Goal: Information Seeking & Learning: Learn about a topic

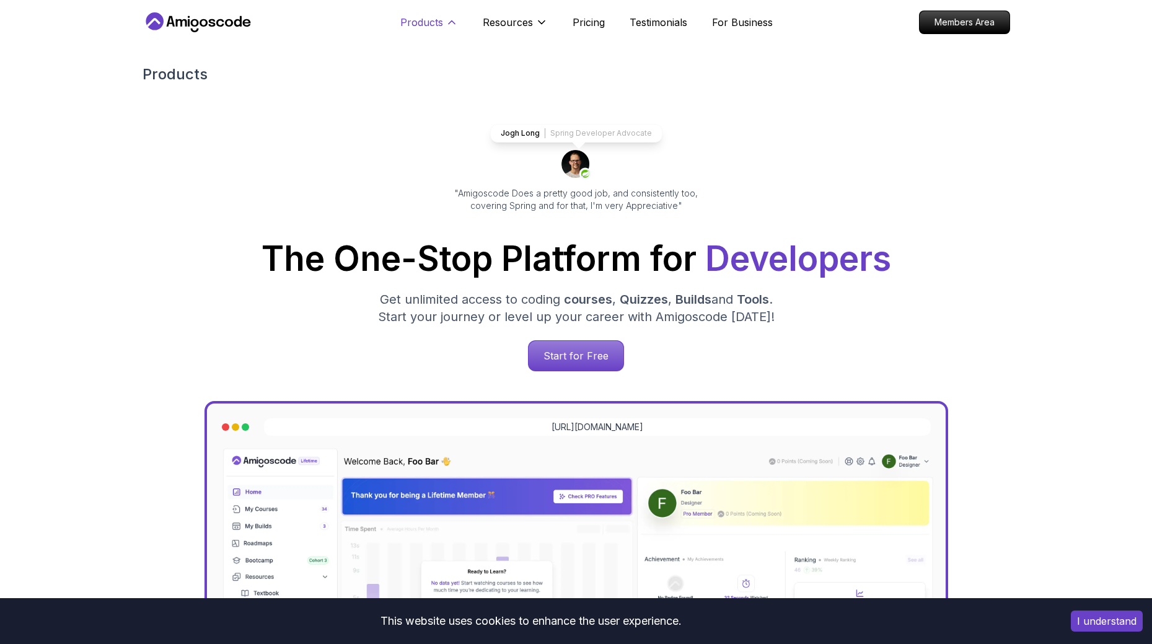
click at [413, 31] on button "Products" at bounding box center [429, 27] width 58 height 25
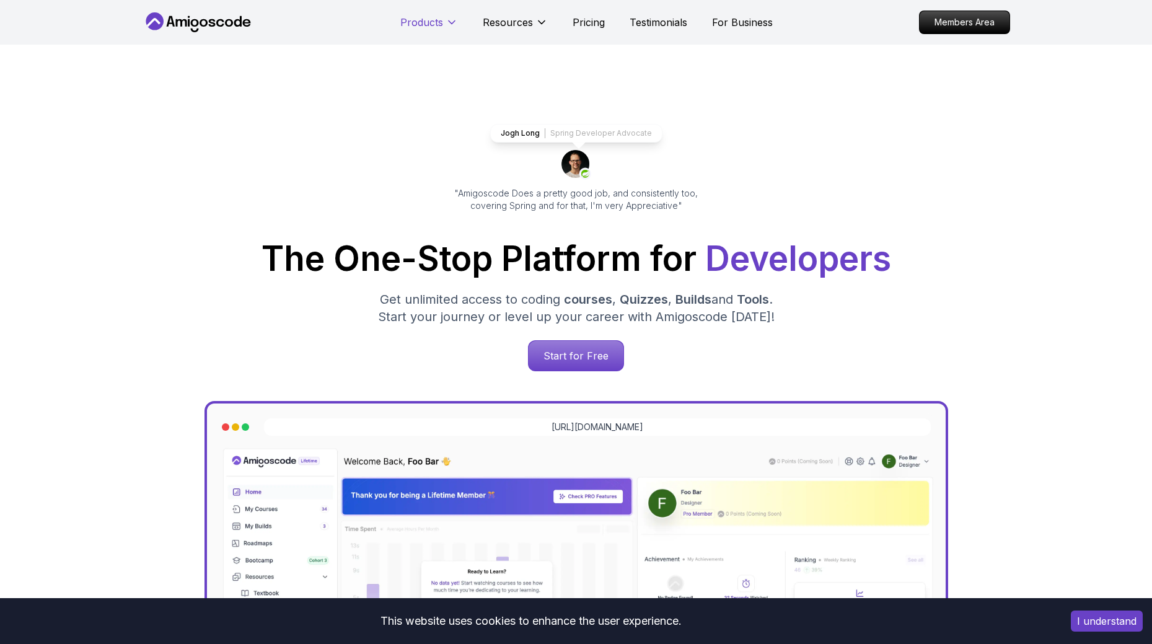
click at [413, 30] on button "Products" at bounding box center [429, 27] width 58 height 25
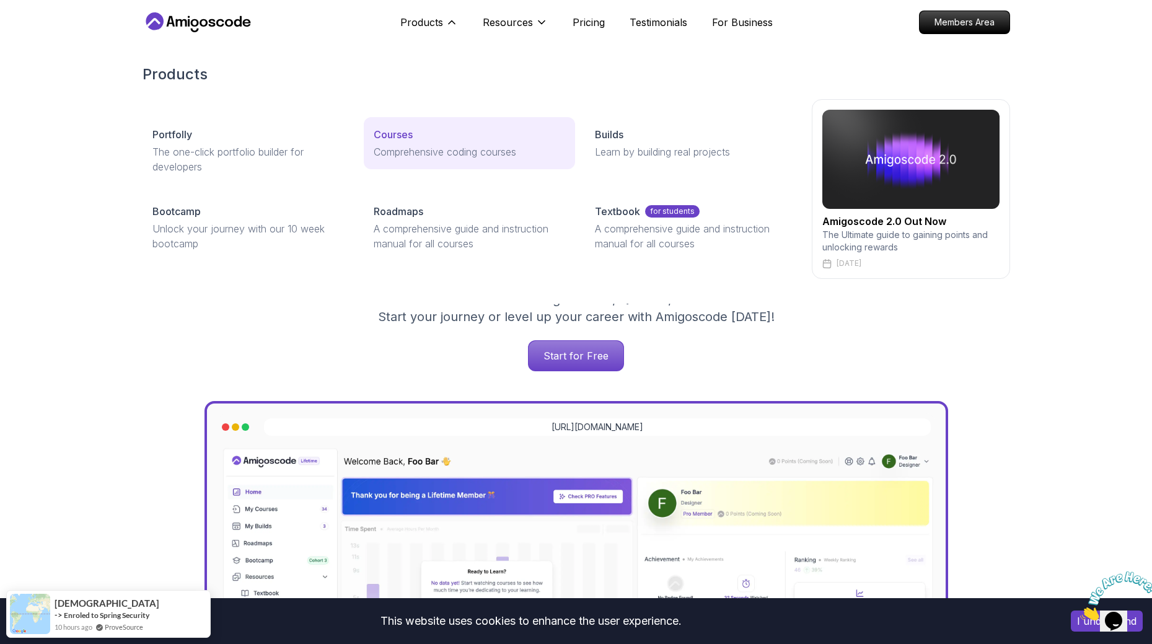
click at [397, 136] on p "Courses" at bounding box center [393, 134] width 39 height 15
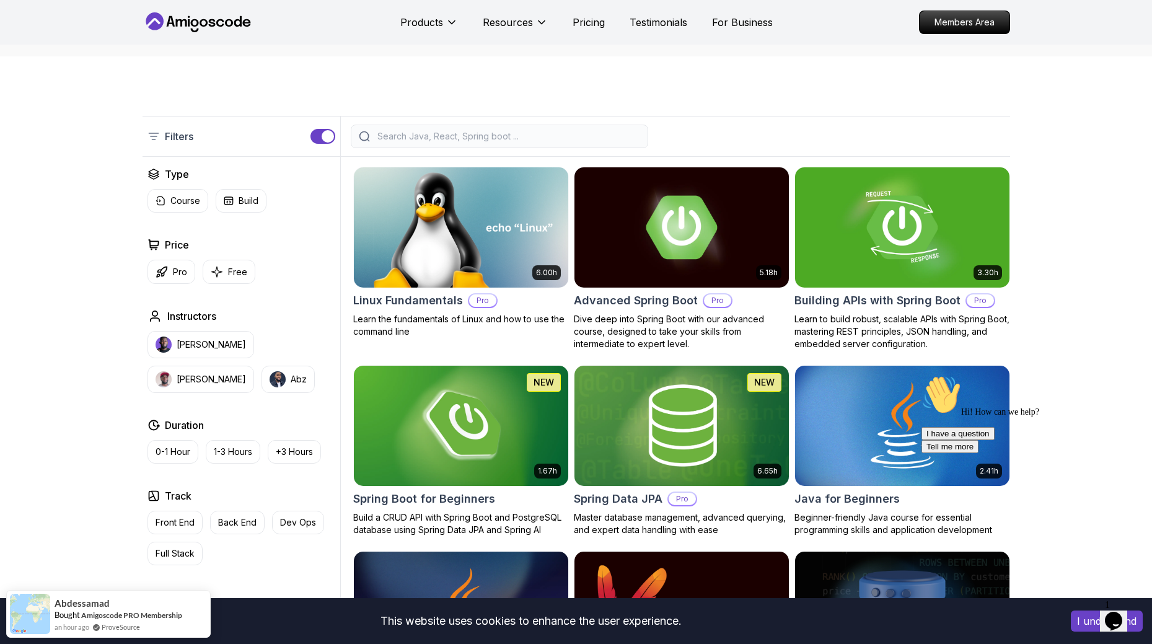
scroll to position [248, 0]
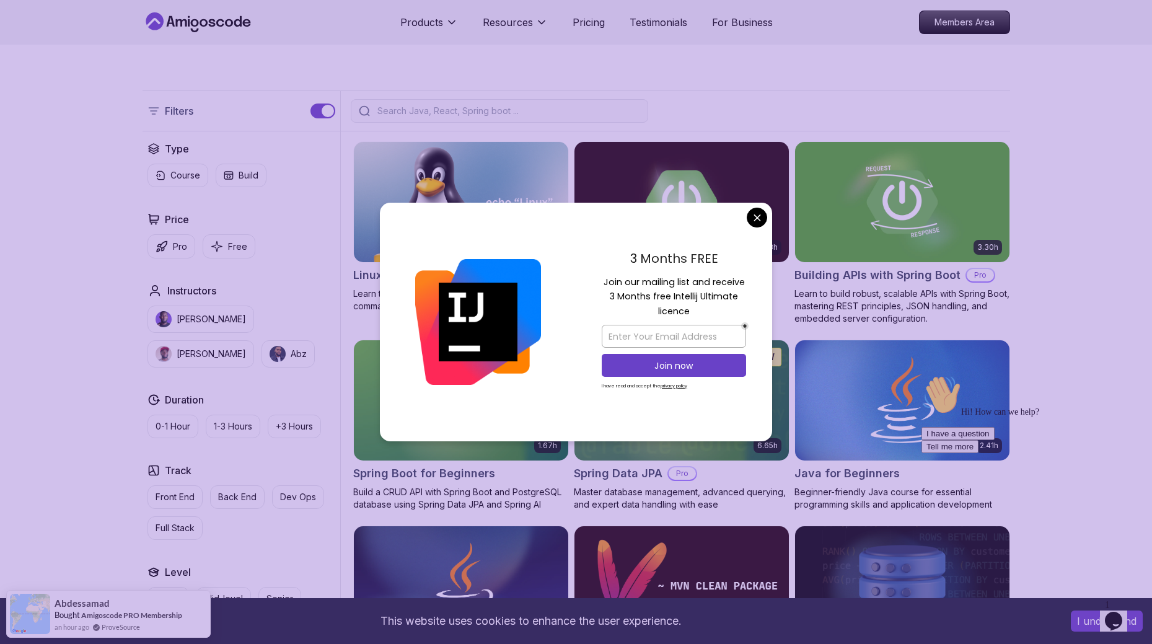
drag, startPoint x: 673, startPoint y: 195, endPoint x: 1070, endPoint y: 316, distance: 414.8
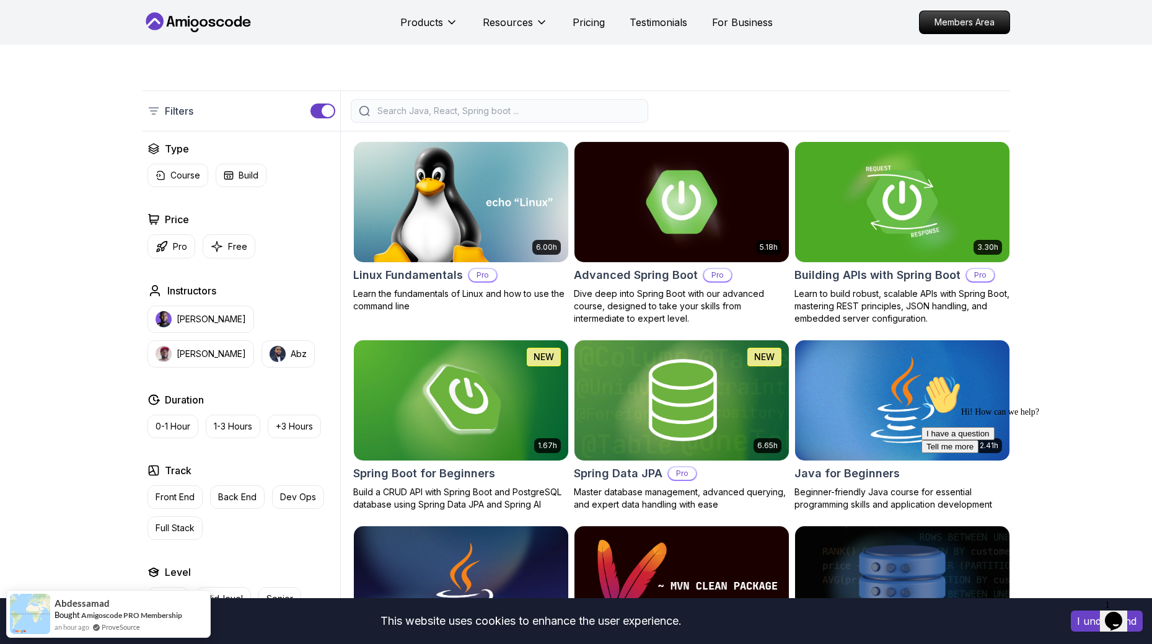
click at [1070, 375] on div "Hi! How can we help? I have a question Tell me more" at bounding box center [1033, 414] width 223 height 78
click at [620, 275] on h2 "Advanced Spring Boot" at bounding box center [636, 275] width 124 height 17
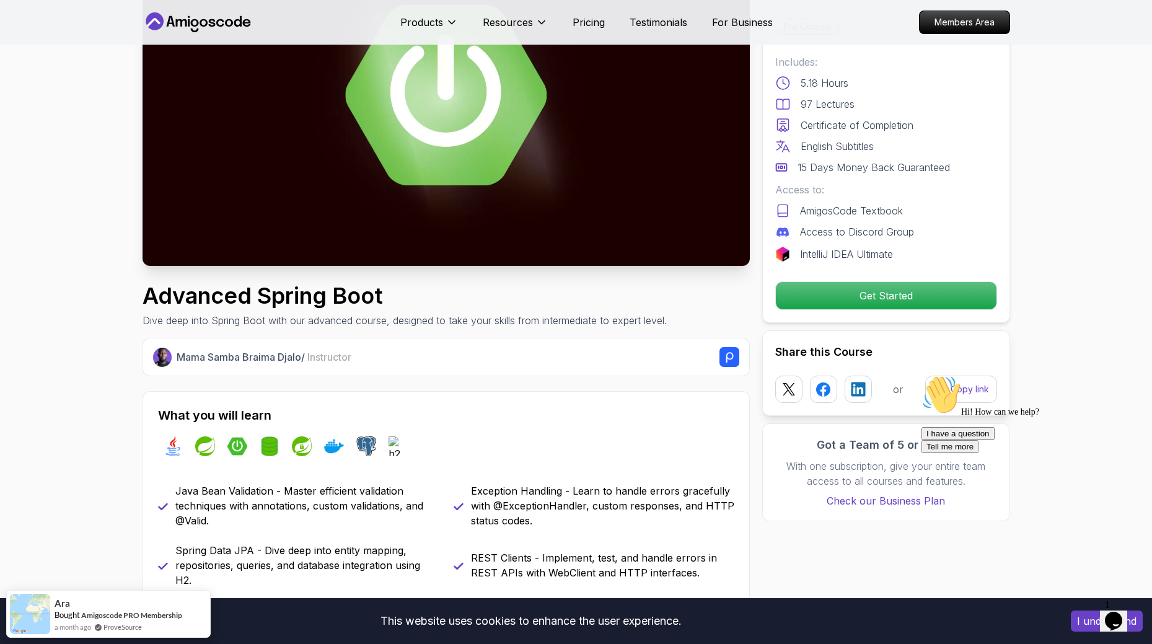
scroll to position [186, 0]
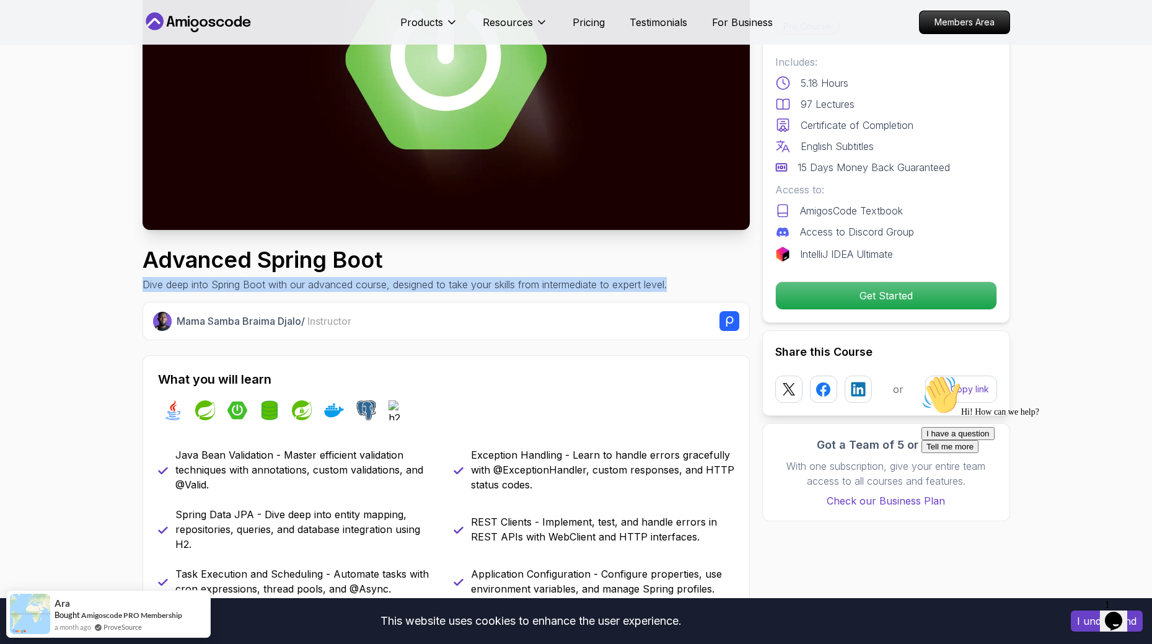
drag, startPoint x: 138, startPoint y: 286, endPoint x: 673, endPoint y: 278, distance: 534.9
copy p "Dive deep into Spring Boot with our advanced course, designed to take your skil…"
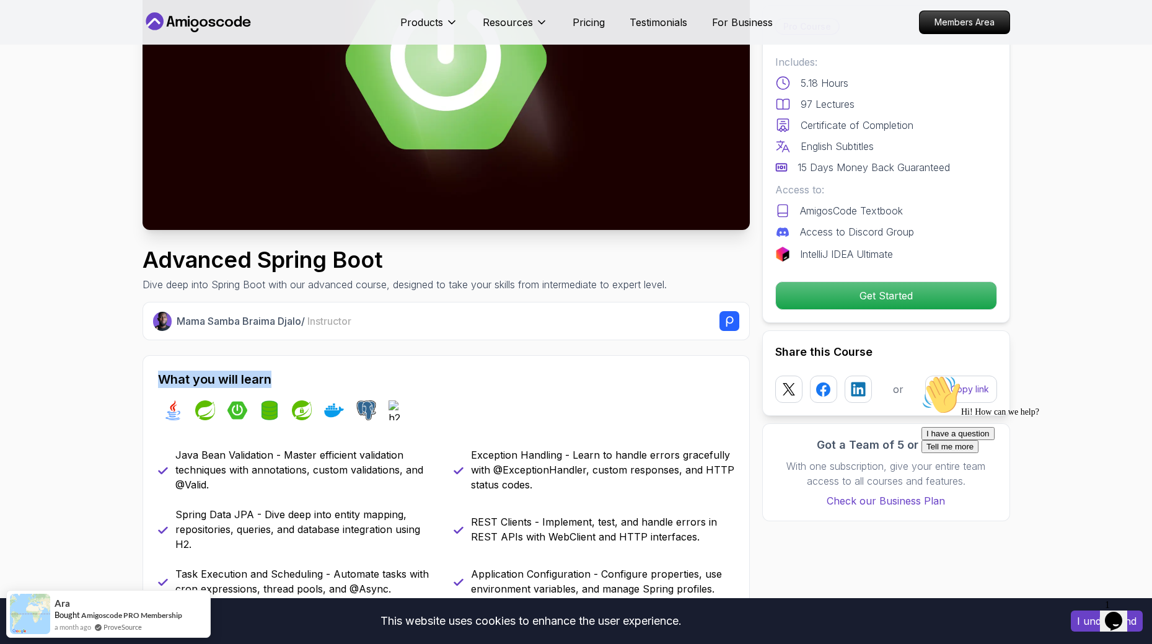
drag, startPoint x: 221, startPoint y: 383, endPoint x: 322, endPoint y: 382, distance: 100.4
copy h2 "What you will learn"
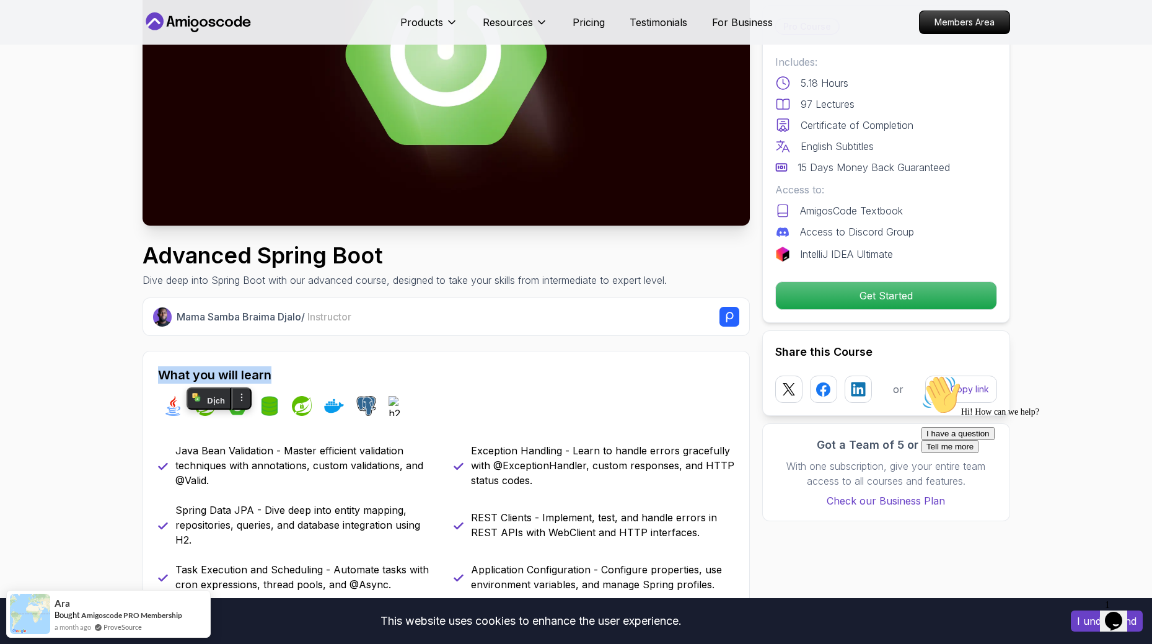
scroll to position [434, 0]
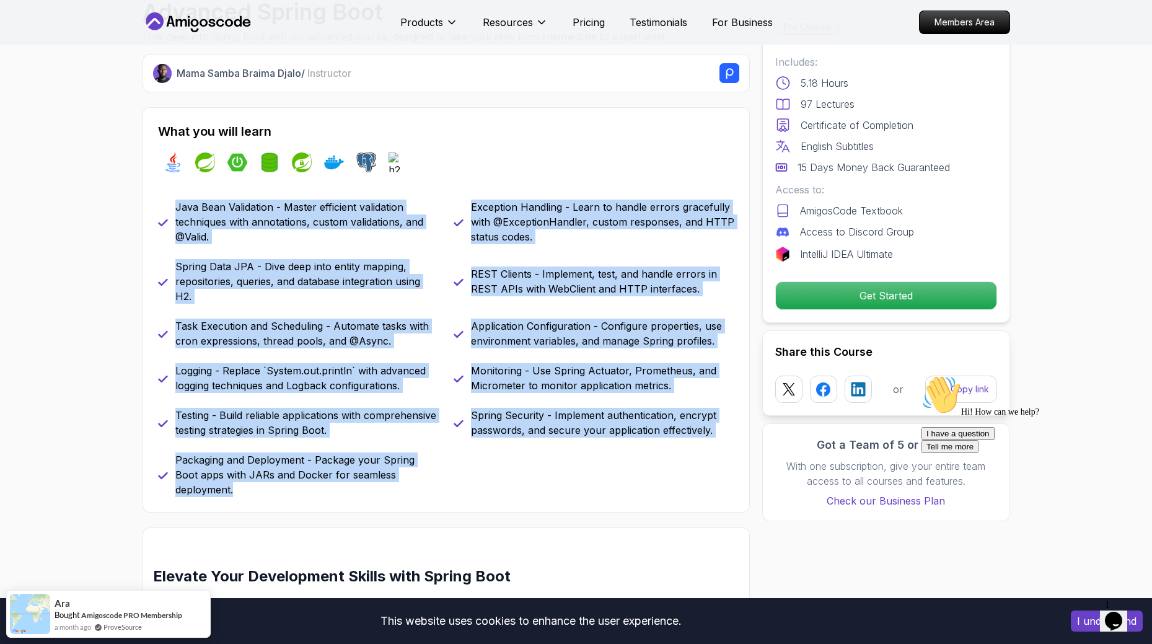
drag, startPoint x: 165, startPoint y: 213, endPoint x: 441, endPoint y: 472, distance: 378.8
click at [441, 472] on div "Java Bean Validation - Master efficient validation techniques with annotations,…" at bounding box center [446, 348] width 576 height 297
copy div "Java Bean Validation - Master efficient validation techniques with annotations,…"
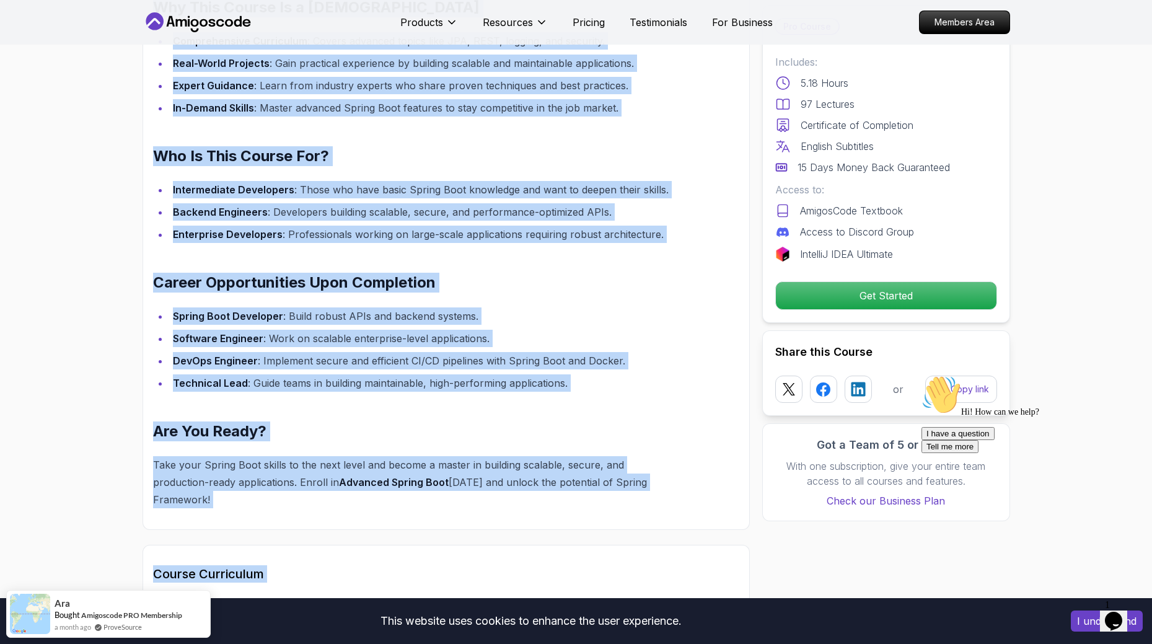
scroll to position [1271, 0]
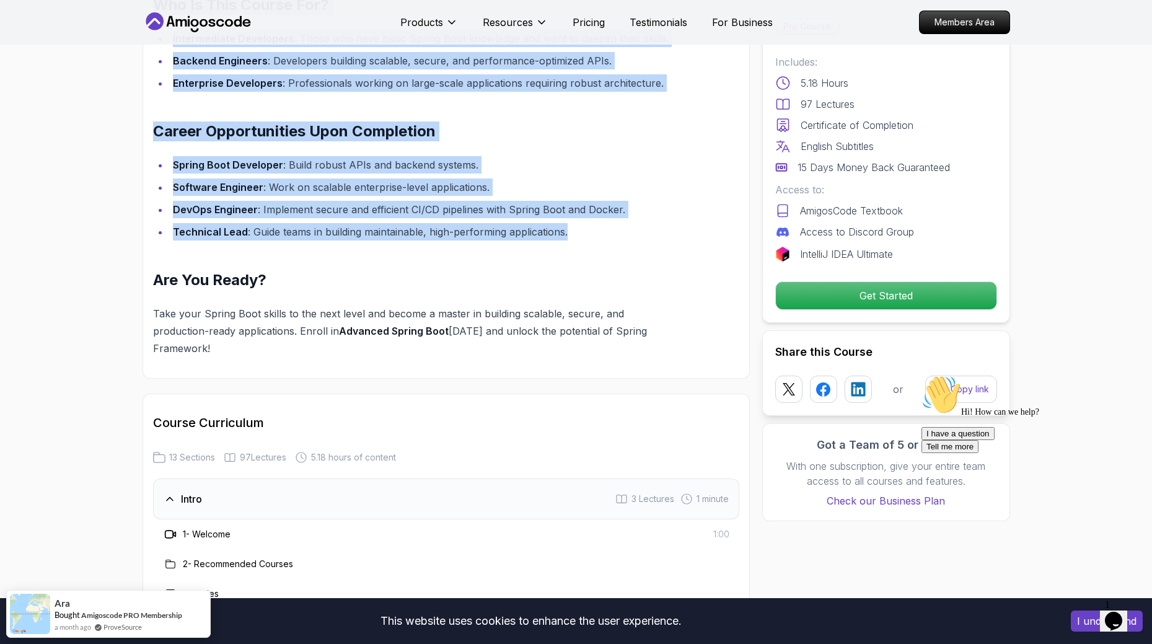
drag, startPoint x: 146, startPoint y: 121, endPoint x: 625, endPoint y: 221, distance: 489.5
click at [625, 221] on div "Elevate Your Development Skills with Spring Boot The Advanced Spring Boot cours…" at bounding box center [446, 35] width 607 height 688
copy div "Loremip Dolo Sitametcons Adipis elit Seddoe Temp Inc Utlabore Etdolo Magn aliqu…"
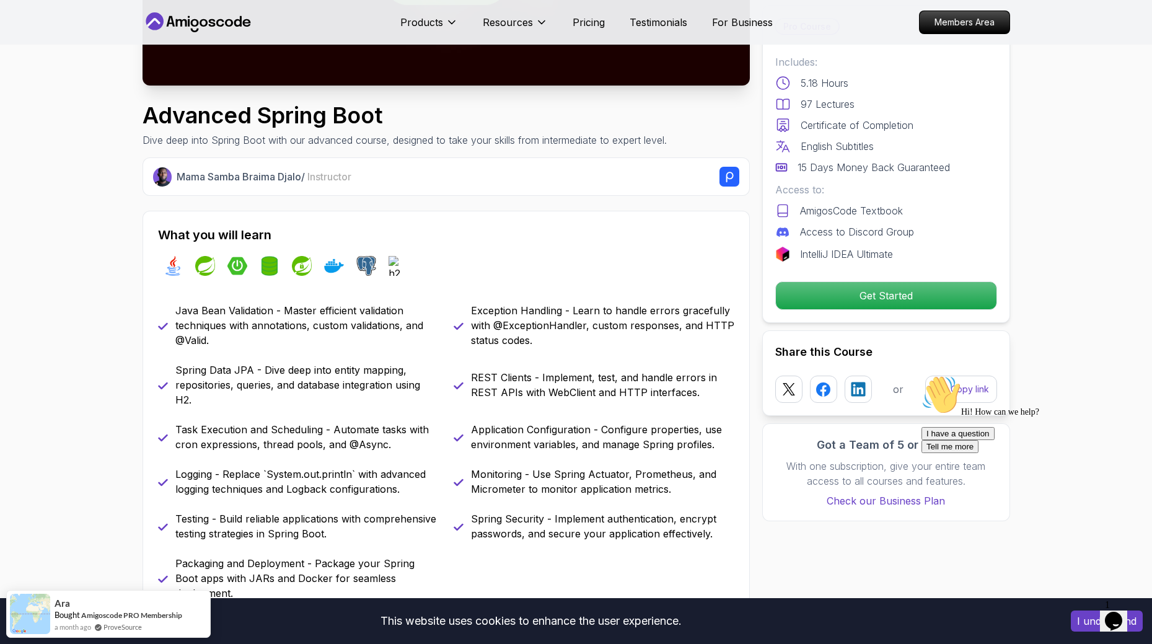
scroll to position [217, 0]
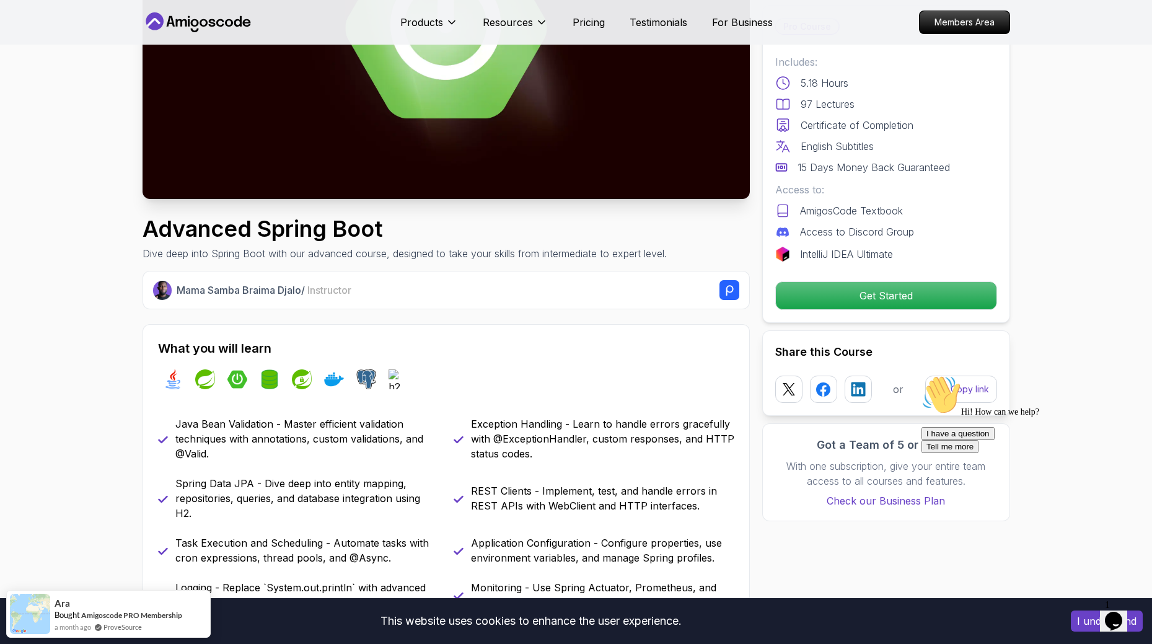
click at [486, 337] on div "What you will learn java spring spring-boot spring-data-jpa spring-security doc…" at bounding box center [446, 526] width 607 height 405
